Goal: Task Accomplishment & Management: Use online tool/utility

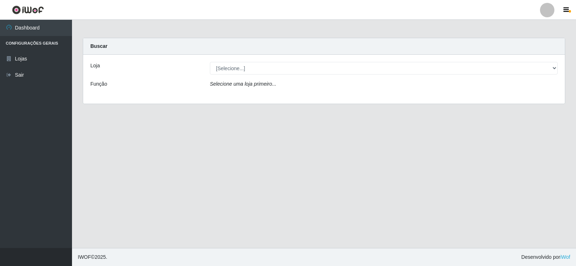
click at [240, 82] on icon "Selecione uma loja primeiro..." at bounding box center [243, 84] width 66 height 6
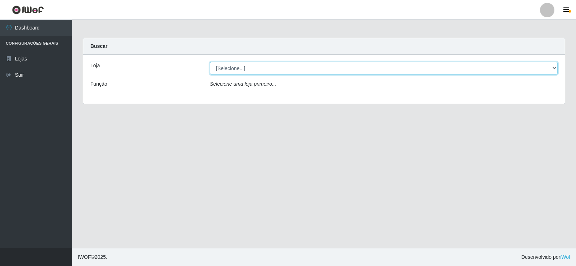
click at [244, 63] on select "[Selecione...] Supermercado Manaira" at bounding box center [384, 68] width 348 height 13
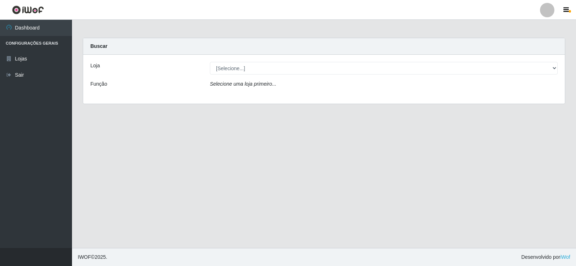
click at [252, 95] on div "Loja [Selecione...] Supermercado Manaira Função Selecione uma loja primeiro..." at bounding box center [324, 79] width 482 height 49
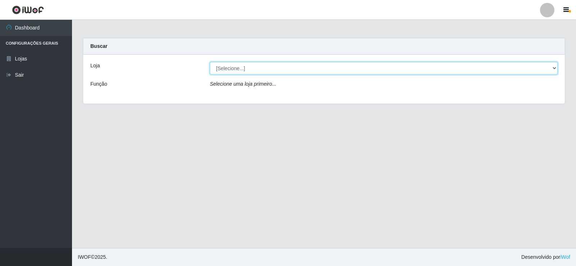
click at [238, 67] on select "[Selecione...] Supermercado Manaira" at bounding box center [384, 68] width 348 height 13
select select "443"
click at [210, 62] on select "[Selecione...] Supermercado Manaira" at bounding box center [384, 68] width 348 height 13
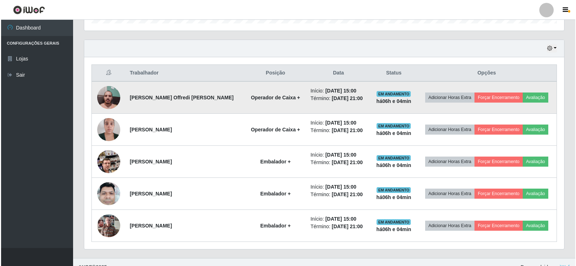
scroll to position [244, 0]
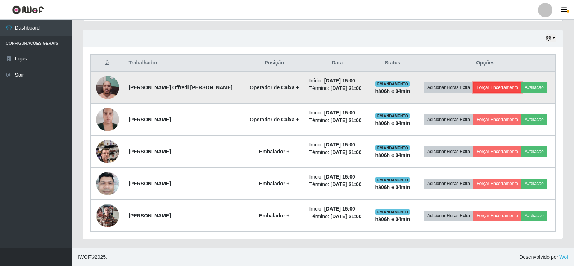
click at [515, 86] on button "Forçar Encerramento" at bounding box center [497, 87] width 48 height 10
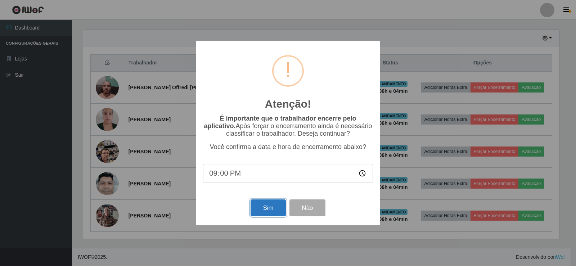
click at [278, 209] on button "Sim" at bounding box center [268, 207] width 35 height 17
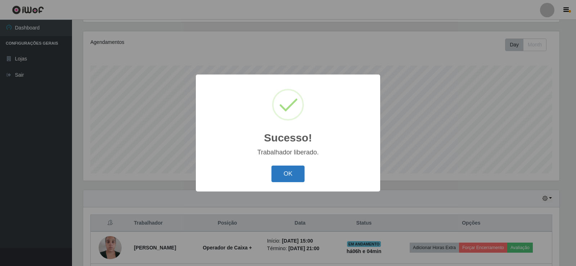
click at [292, 177] on button "OK" at bounding box center [287, 174] width 33 height 17
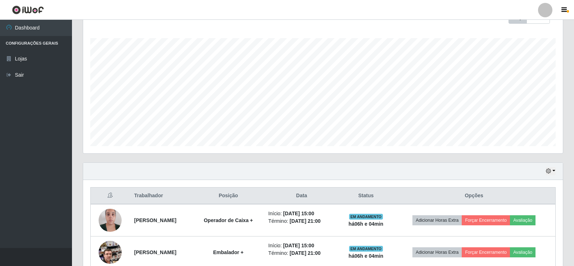
scroll to position [212, 0]
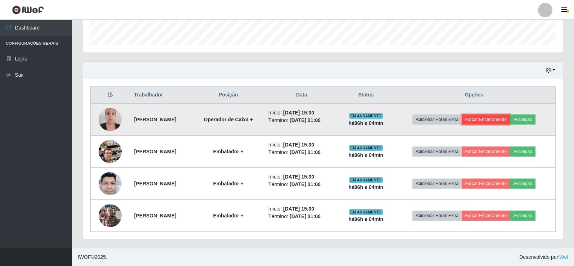
click at [489, 119] on button "Forçar Encerramento" at bounding box center [486, 119] width 48 height 10
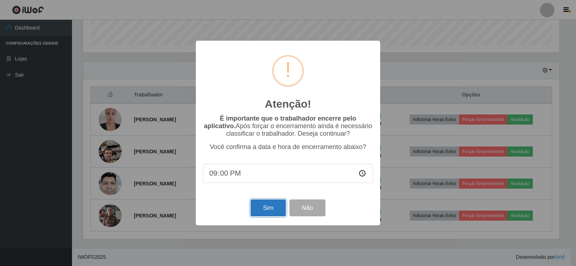
click at [270, 210] on button "Sim" at bounding box center [268, 207] width 35 height 17
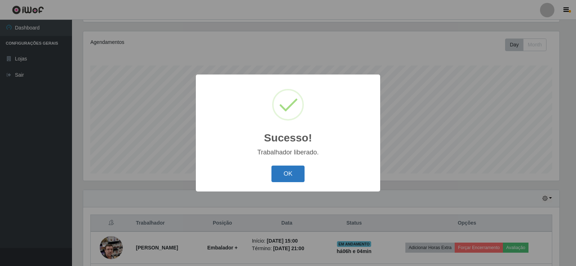
click at [283, 176] on button "OK" at bounding box center [287, 174] width 33 height 17
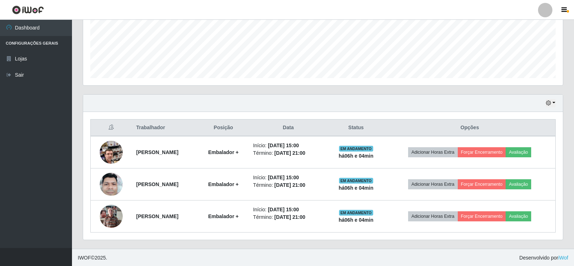
scroll to position [180, 0]
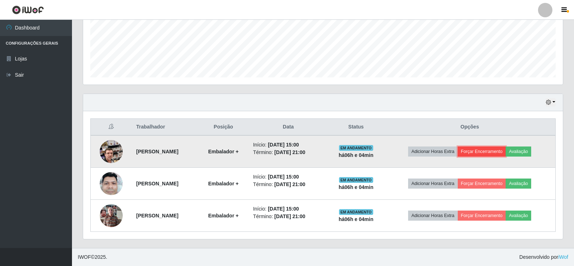
click at [496, 151] on button "Forçar Encerramento" at bounding box center [482, 152] width 48 height 10
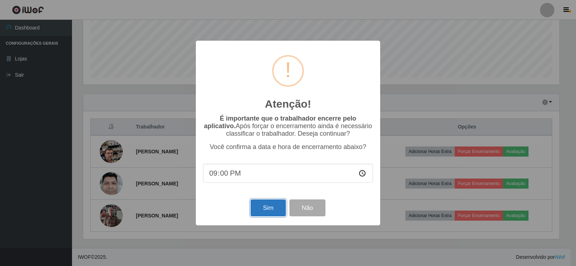
click at [267, 208] on button "Sim" at bounding box center [268, 207] width 35 height 17
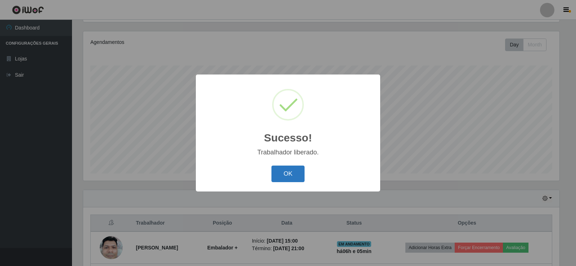
click at [287, 174] on button "OK" at bounding box center [287, 174] width 33 height 17
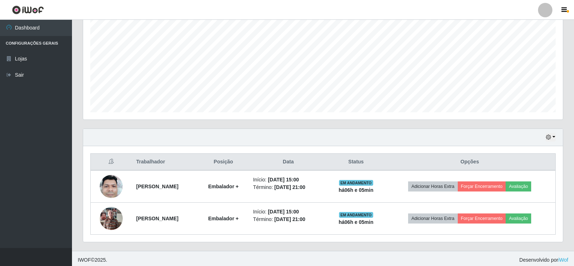
scroll to position [148, 0]
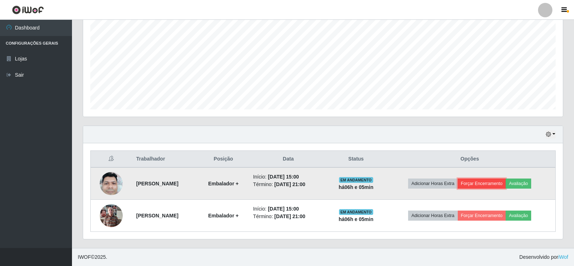
click at [488, 181] on button "Forçar Encerramento" at bounding box center [482, 184] width 48 height 10
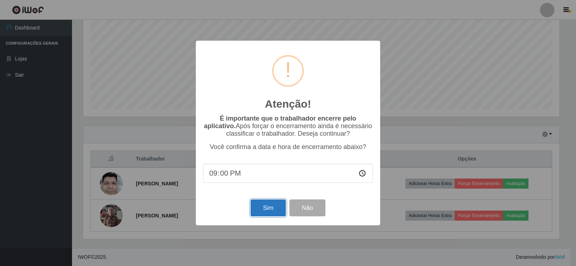
click at [274, 209] on button "Sim" at bounding box center [268, 207] width 35 height 17
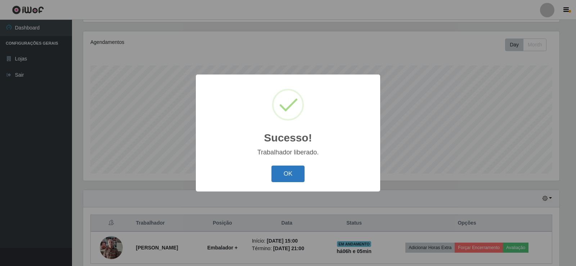
click at [292, 173] on button "OK" at bounding box center [287, 174] width 33 height 17
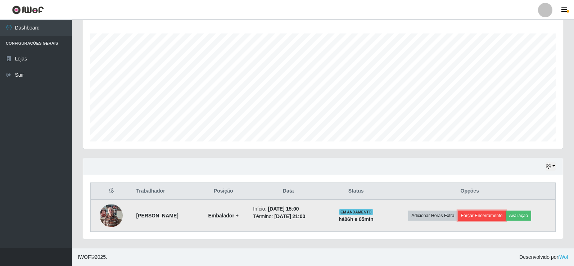
click at [491, 215] on button "Forçar Encerramento" at bounding box center [482, 216] width 48 height 10
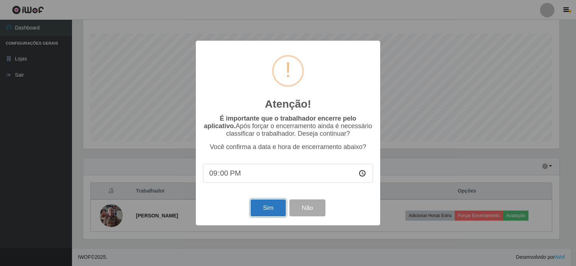
click at [265, 211] on button "Sim" at bounding box center [268, 207] width 35 height 17
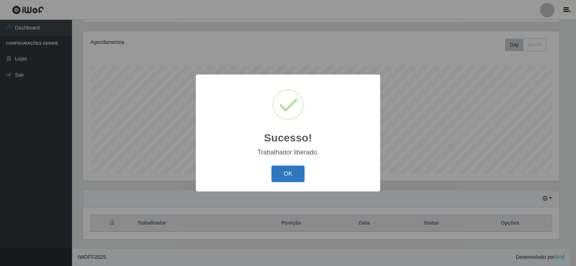
click at [287, 175] on button "OK" at bounding box center [287, 174] width 33 height 17
